Goal: Task Accomplishment & Management: Complete application form

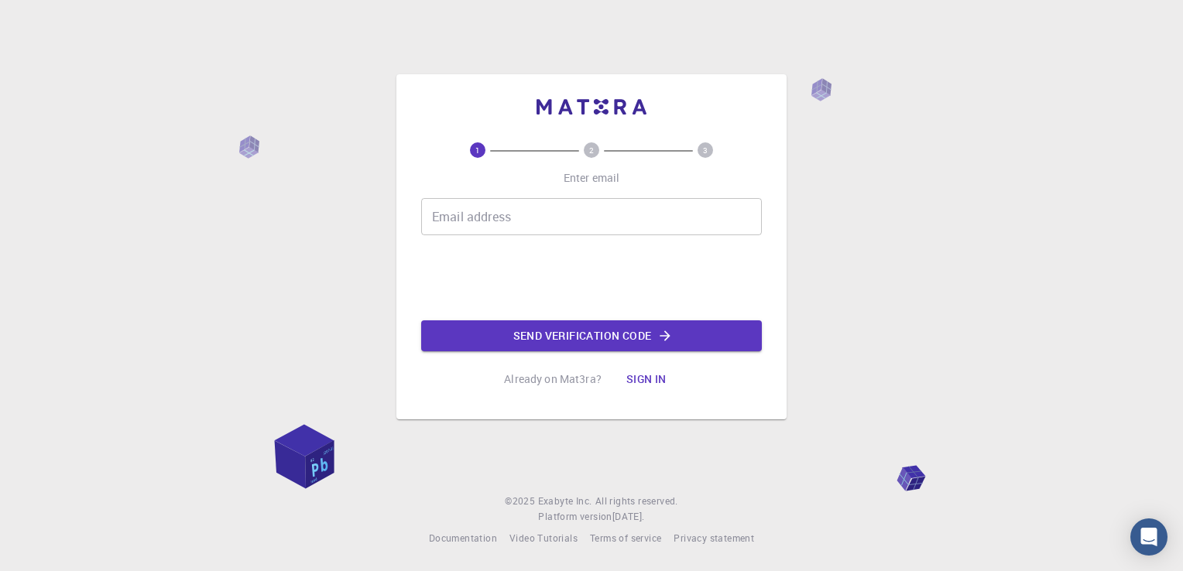
click at [534, 228] on input "Email address" at bounding box center [591, 216] width 341 height 37
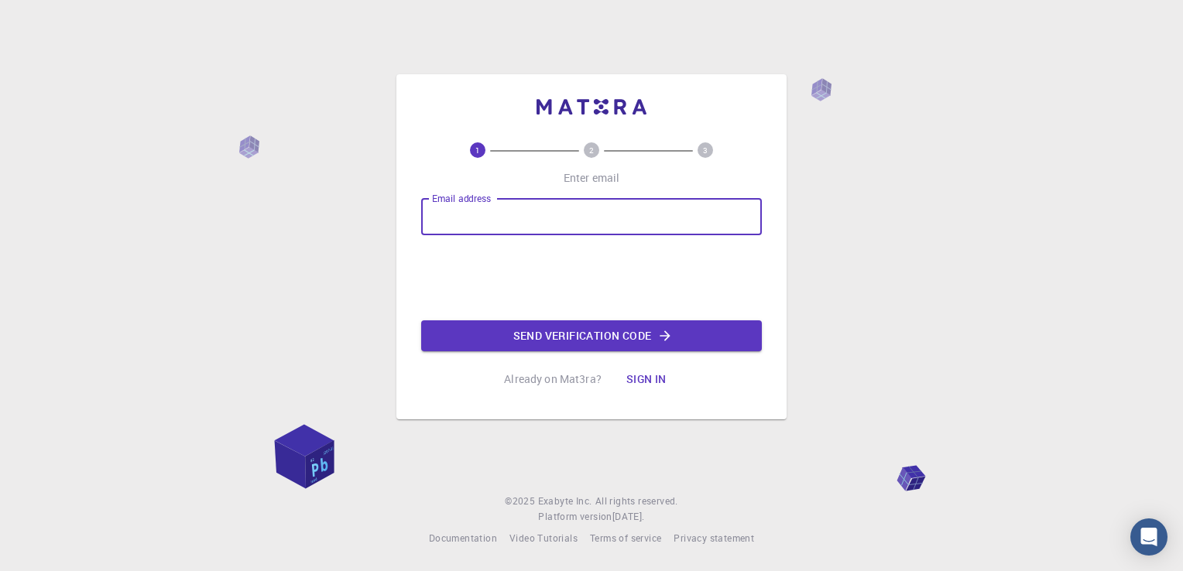
type input "[PERSON_NAME][EMAIL_ADDRESS][DOMAIN_NAME]"
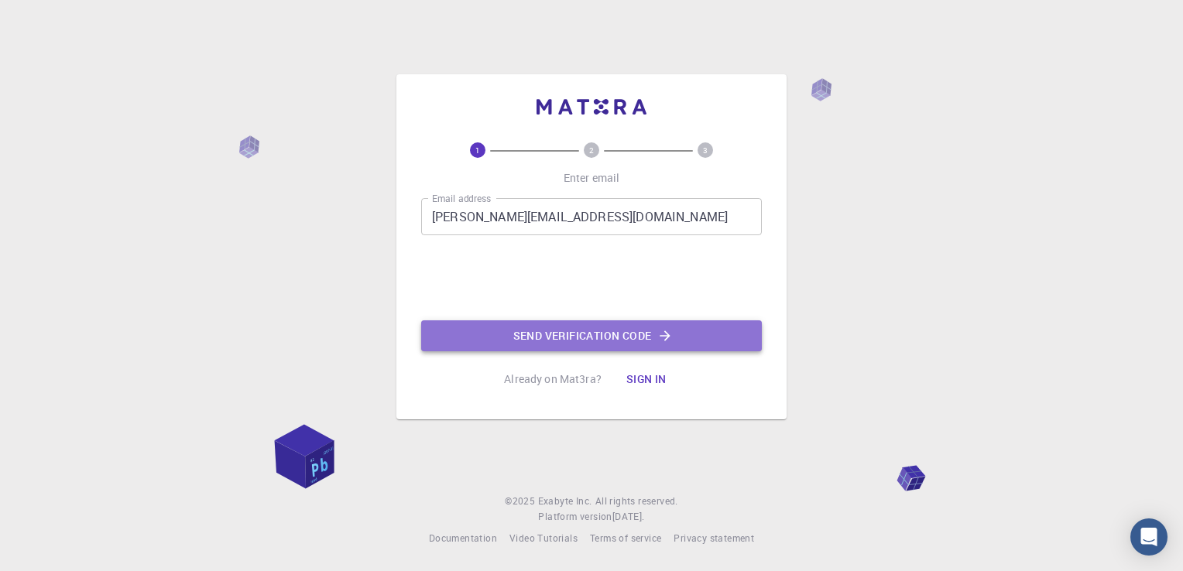
click at [516, 334] on button "Send verification code" at bounding box center [591, 336] width 341 height 31
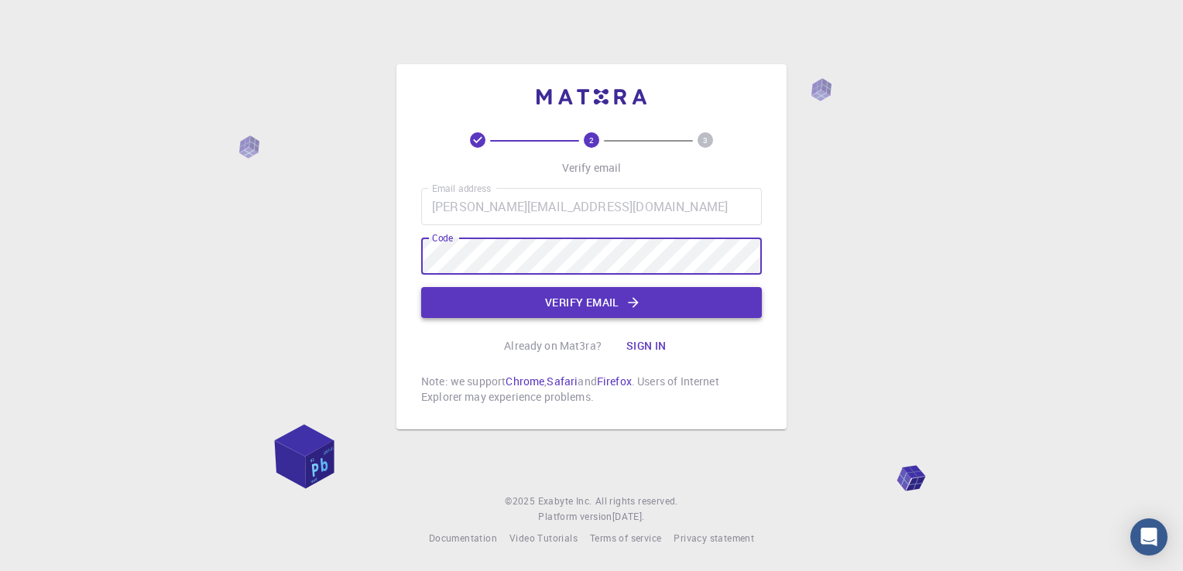
click at [531, 303] on button "Verify email" at bounding box center [591, 302] width 341 height 31
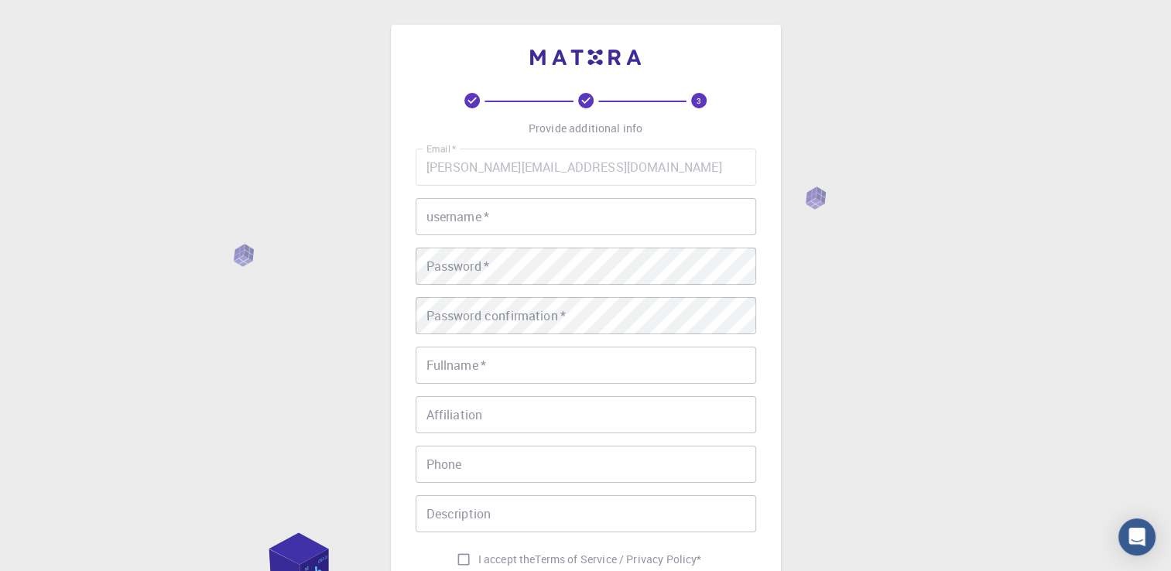
click at [587, 231] on input "username   *" at bounding box center [586, 216] width 341 height 37
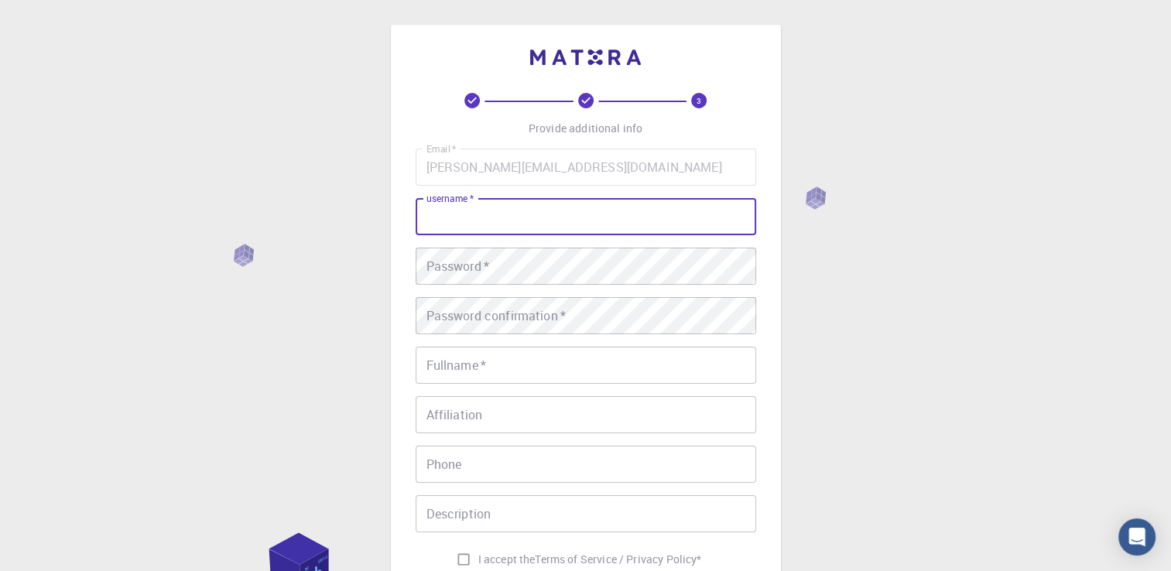
type input "[PERSON_NAME] [PERSON_NAME]"
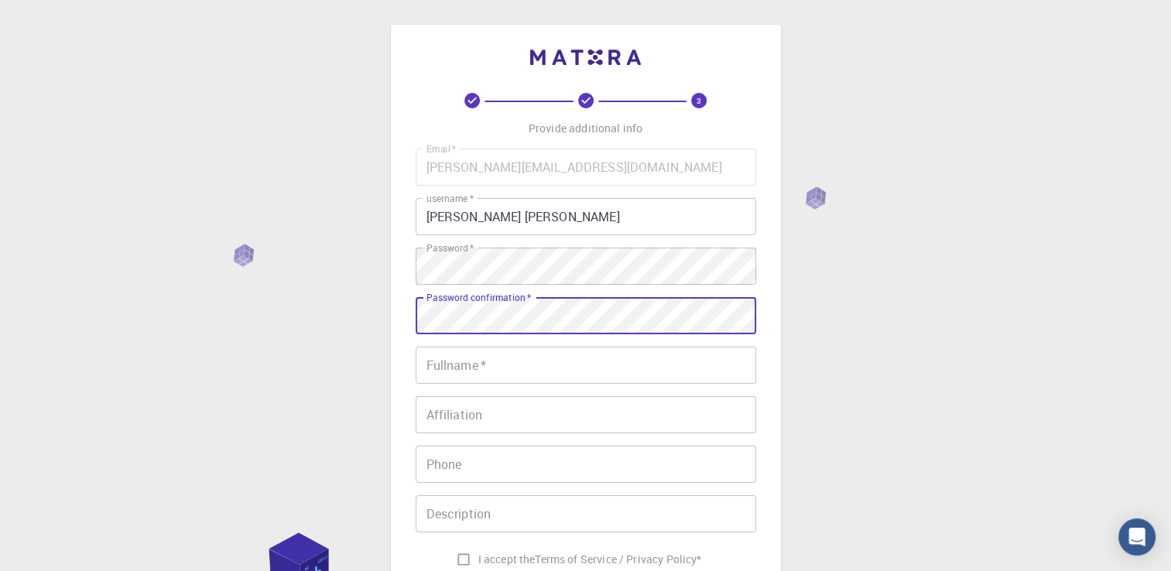
click at [836, 334] on div "3 Provide additional info Email   * [PERSON_NAME][EMAIL_ADDRESS][DOMAIN_NAME] E…" at bounding box center [585, 394] width 1171 height 788
click at [592, 376] on input "Fullname   *" at bounding box center [586, 365] width 341 height 37
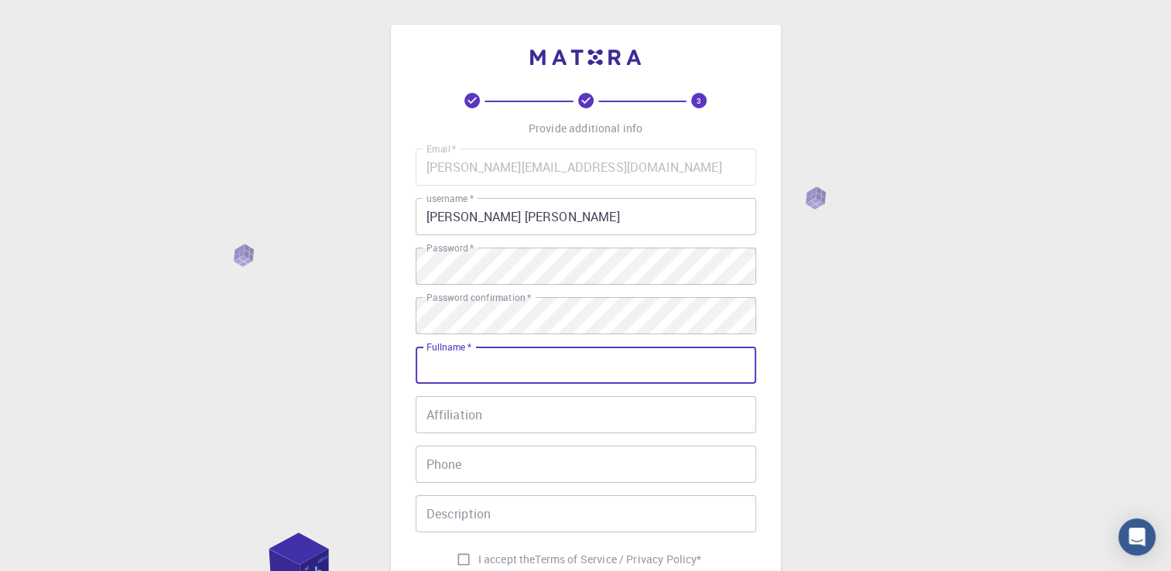
type input "[PERSON_NAME] [PERSON_NAME]"
type input "[PHONE_NUMBER]"
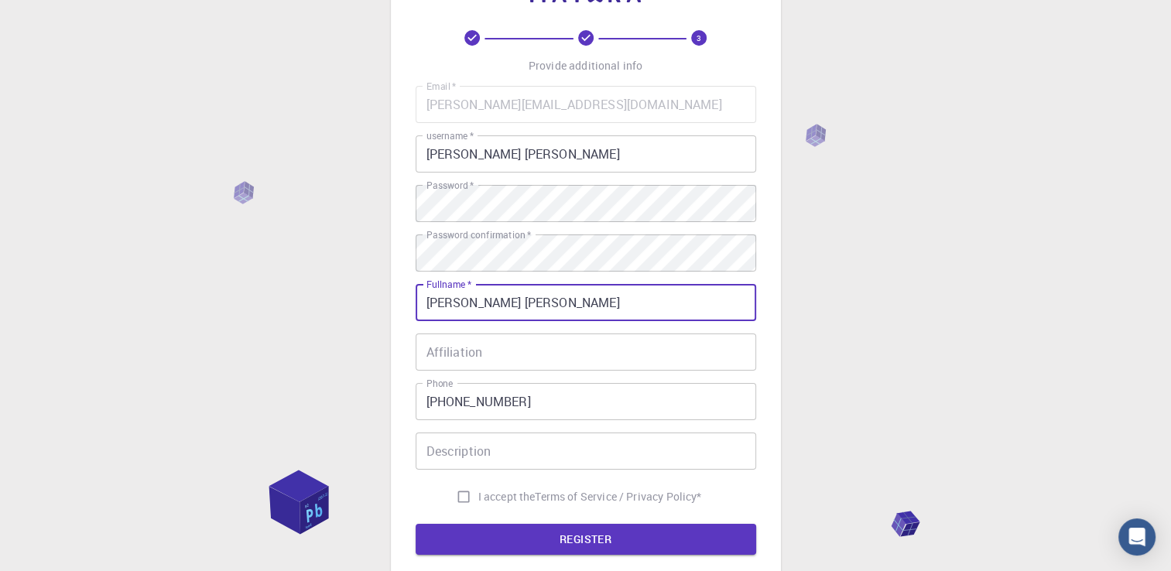
scroll to position [155, 0]
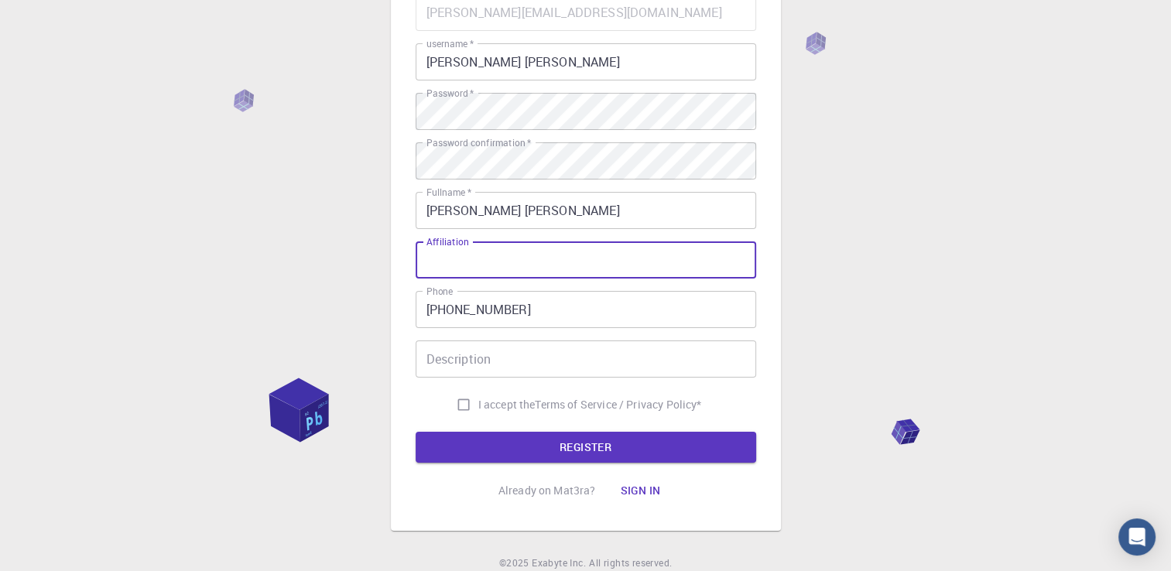
click at [542, 269] on input "Affiliation" at bounding box center [586, 260] width 341 height 37
type input "CIT"
click at [502, 363] on input "Description" at bounding box center [586, 359] width 341 height 37
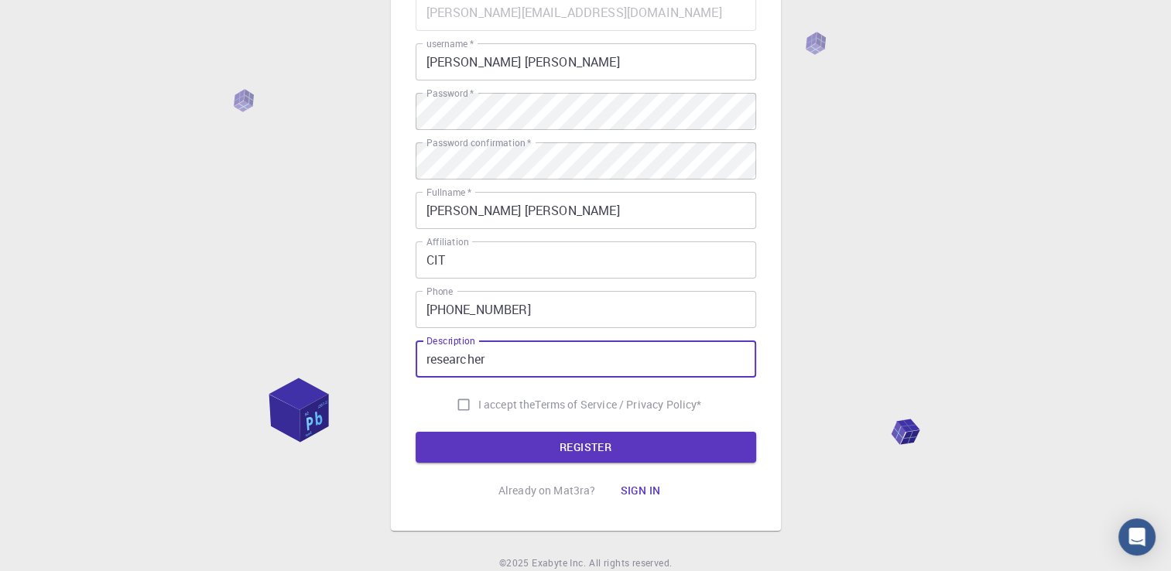
type input "researcher"
click at [458, 407] on input "I accept the Terms of Service / Privacy Policy *" at bounding box center [463, 404] width 29 height 29
checkbox input "true"
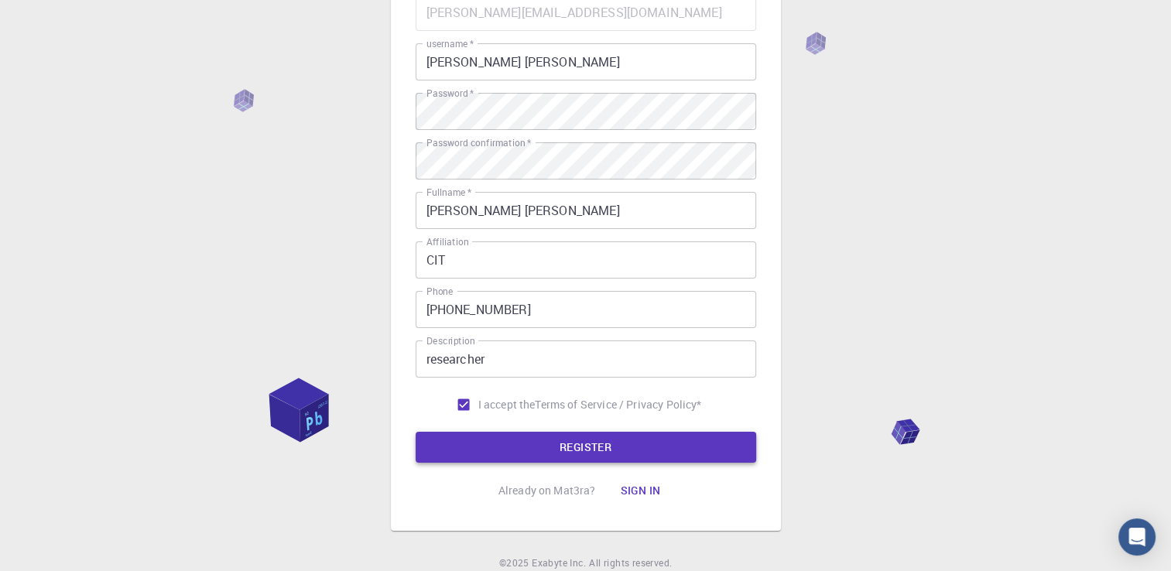
click at [562, 447] on button "REGISTER" at bounding box center [586, 447] width 341 height 31
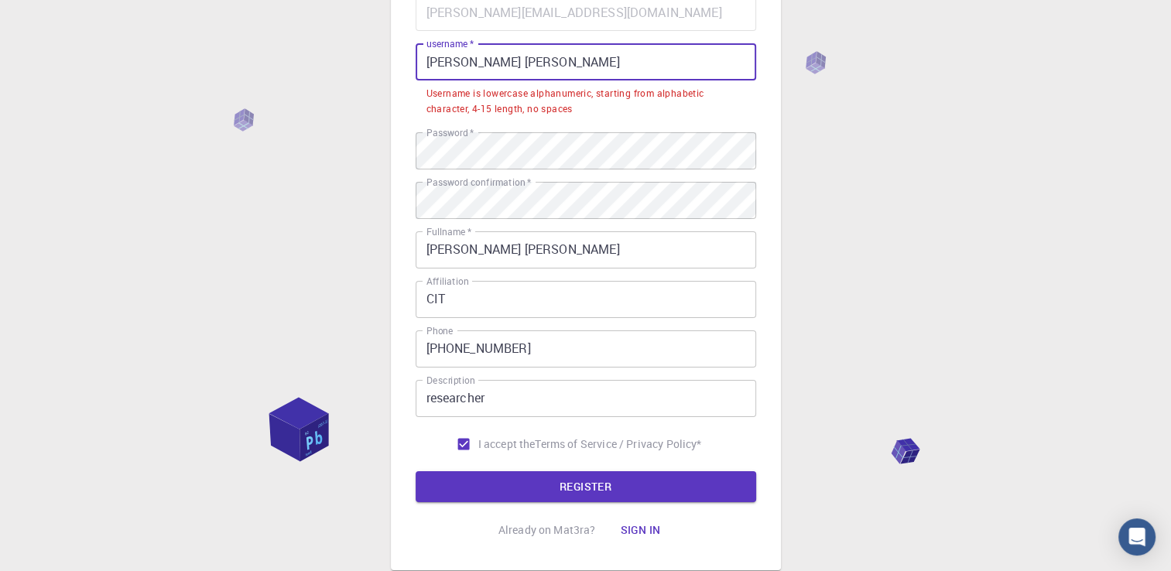
drag, startPoint x: 536, startPoint y: 63, endPoint x: 418, endPoint y: 63, distance: 117.7
click at [418, 63] on input "[PERSON_NAME] [PERSON_NAME]" at bounding box center [586, 61] width 341 height 37
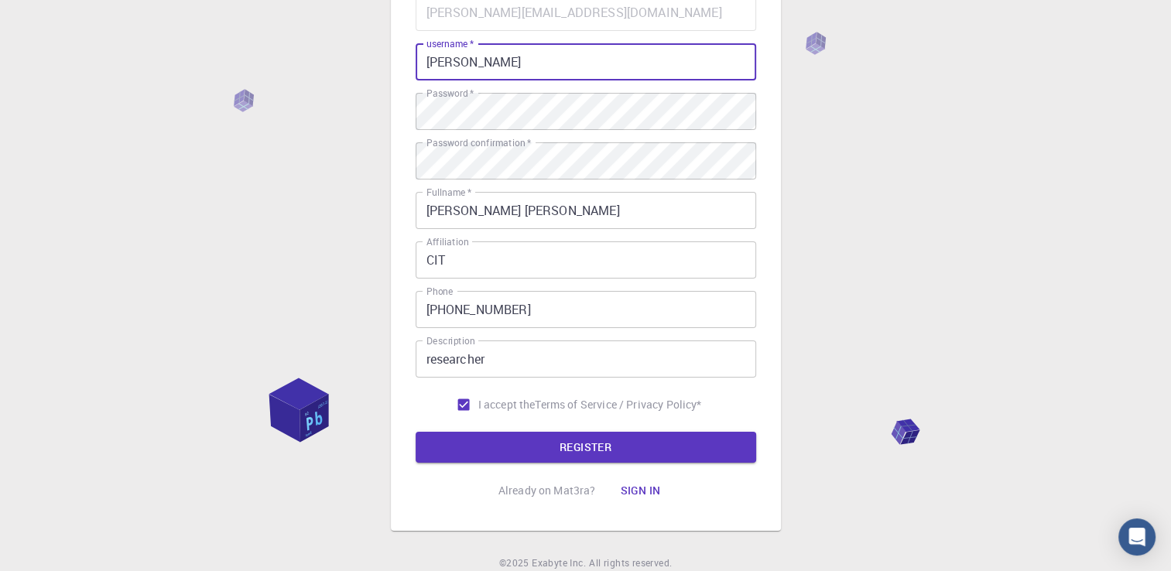
type input "[PERSON_NAME]"
click at [901, 153] on div "3 Provide additional info Email   * [PERSON_NAME][EMAIL_ADDRESS][DOMAIN_NAME] E…" at bounding box center [585, 239] width 1171 height 788
click at [612, 441] on button "REGISTER" at bounding box center [586, 447] width 341 height 31
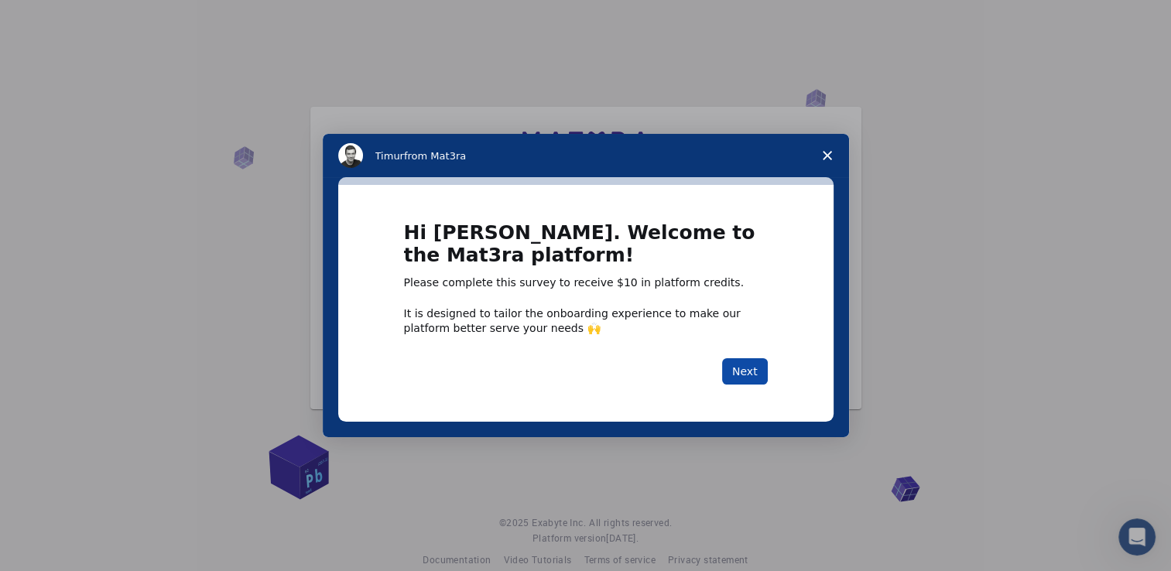
click at [757, 370] on button "Next" at bounding box center [745, 371] width 46 height 26
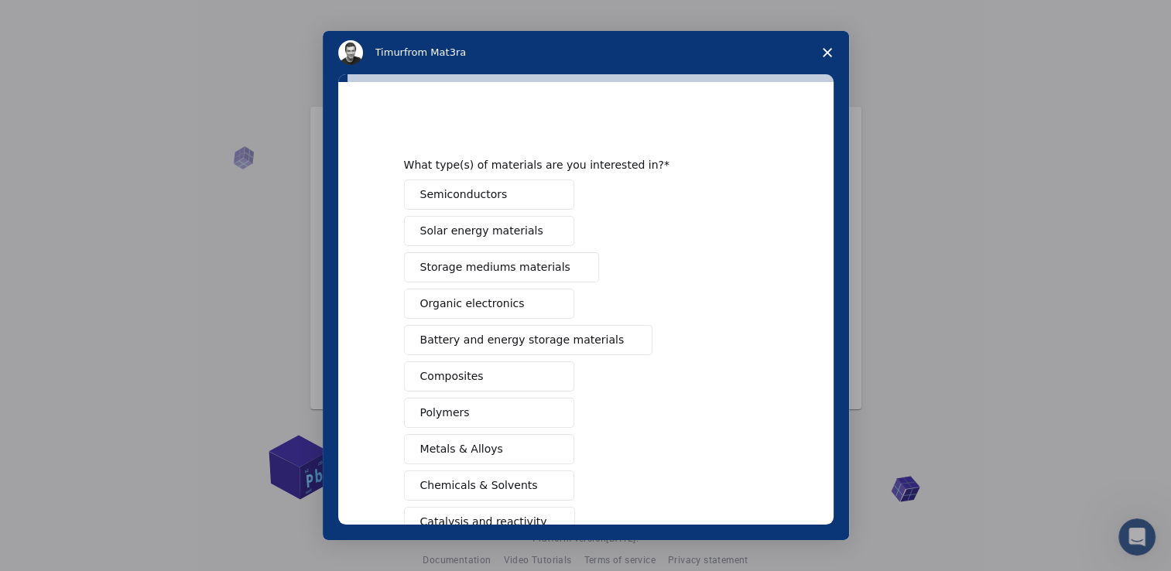
click at [827, 44] on span "Close survey" at bounding box center [827, 52] width 43 height 43
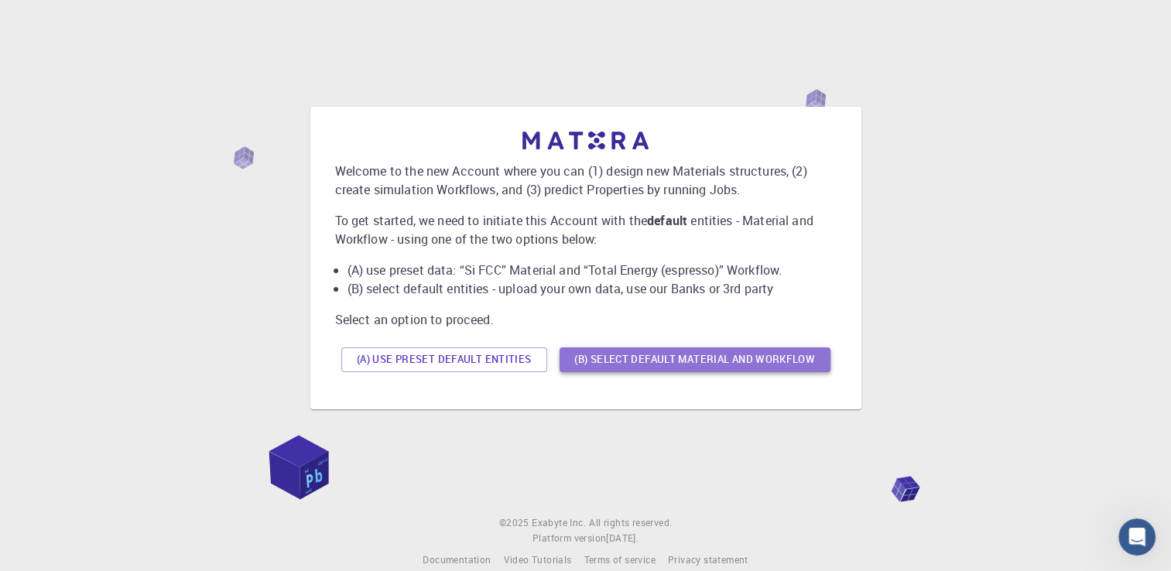
click at [660, 367] on button "(B) Select default material and workflow" at bounding box center [695, 360] width 271 height 25
